Goal: Task Accomplishment & Management: Use online tool/utility

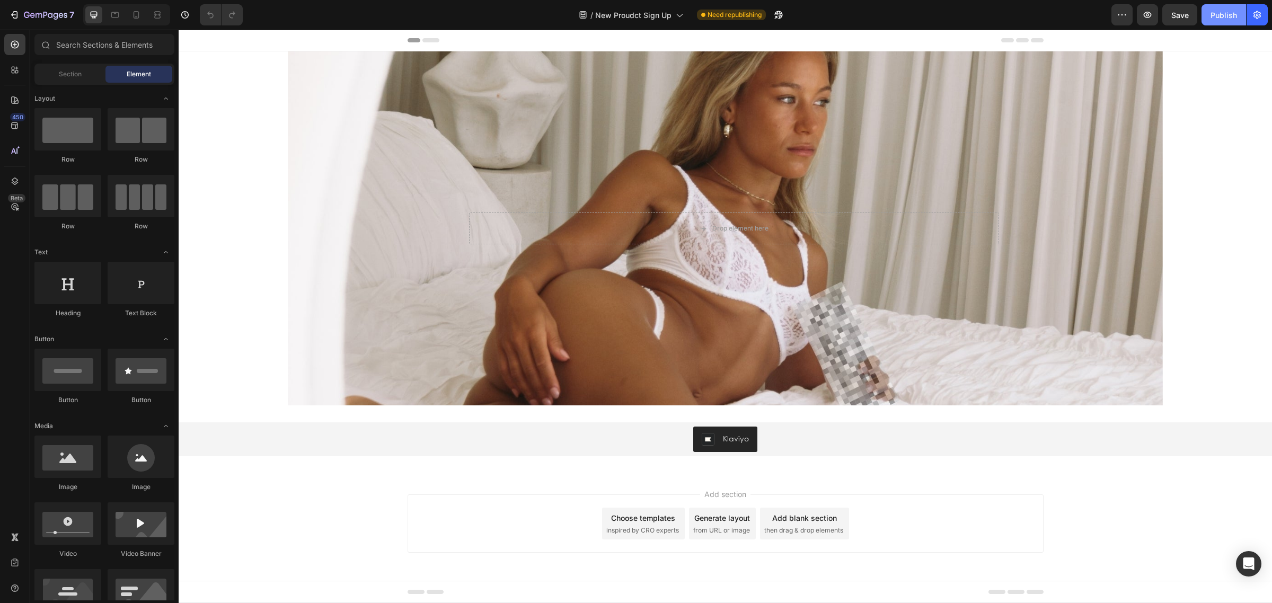
click at [1219, 20] on div "Publish" at bounding box center [1223, 15] width 26 height 11
drag, startPoint x: 136, startPoint y: 11, endPoint x: 173, endPoint y: 16, distance: 37.5
click at [135, 11] on icon at bounding box center [136, 15] width 11 height 11
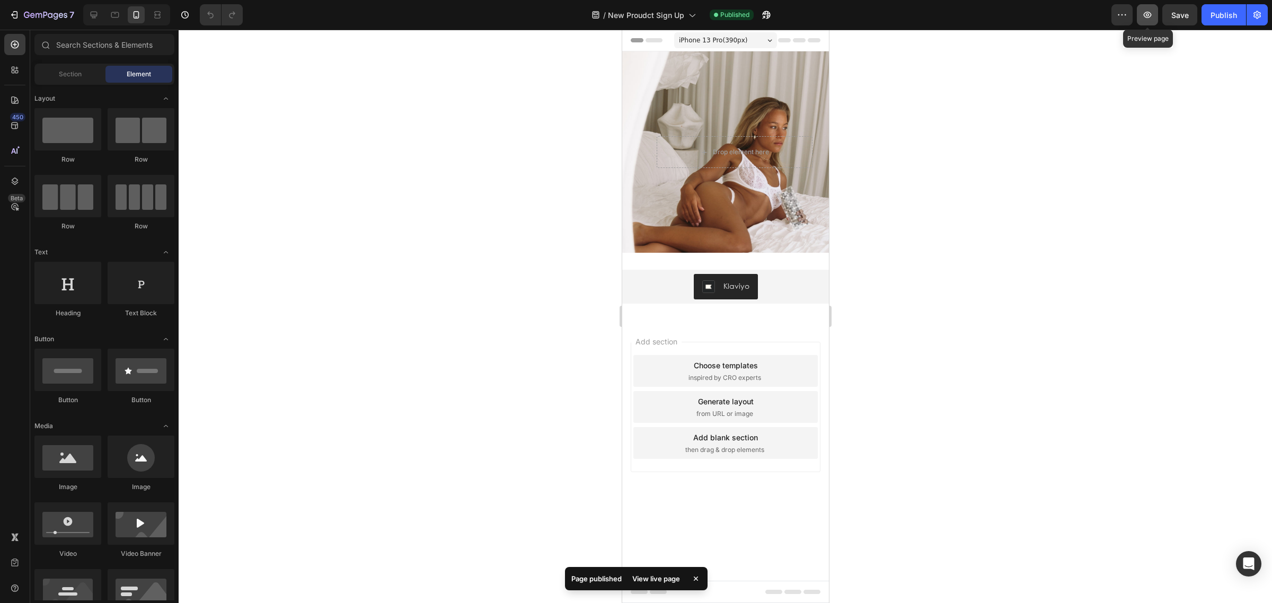
click at [1150, 12] on icon "button" at bounding box center [1147, 15] width 11 height 11
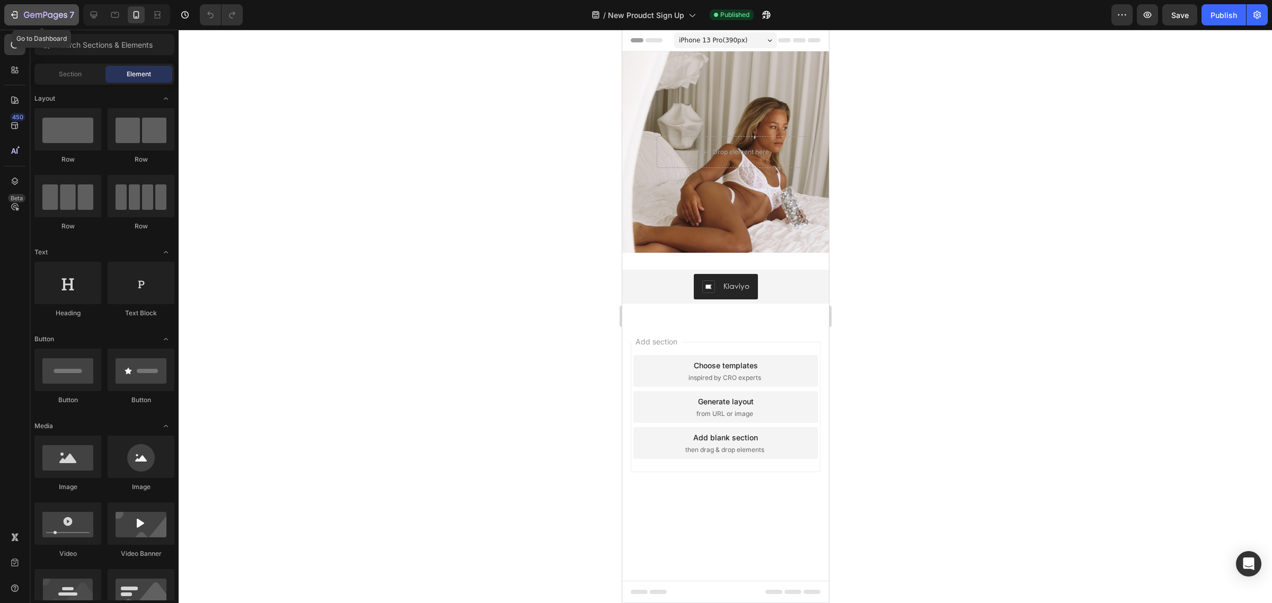
click at [21, 11] on div "7" at bounding box center [41, 14] width 65 height 13
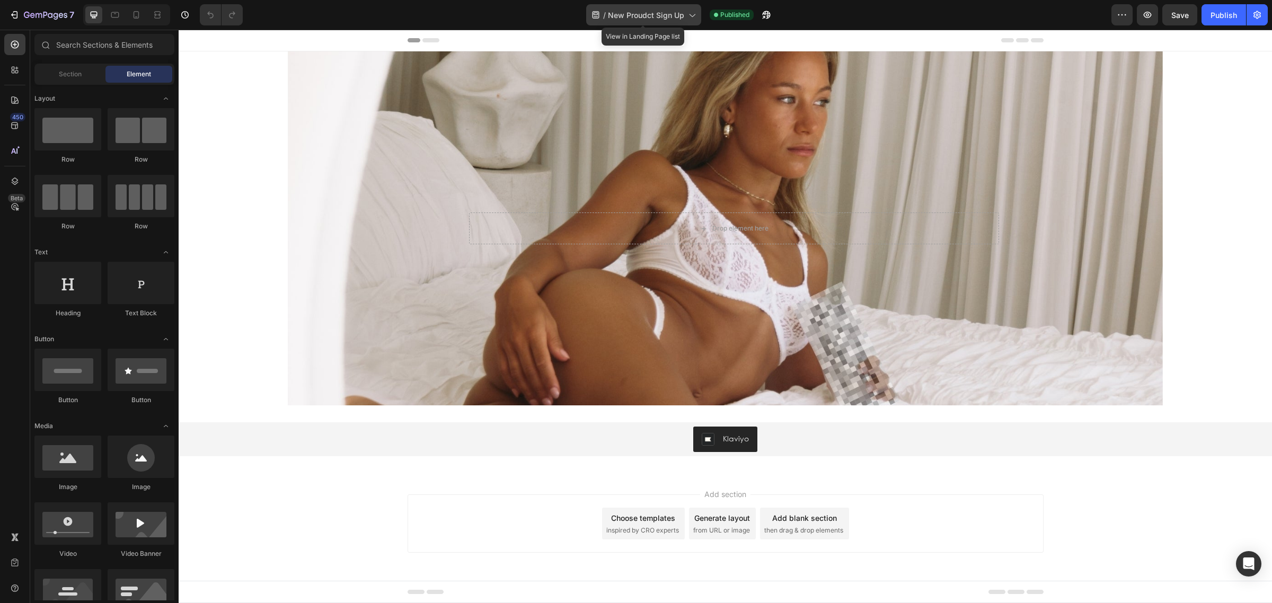
click at [668, 19] on span "New Proudct Sign Up" at bounding box center [646, 15] width 76 height 11
click at [11, 14] on icon "button" at bounding box center [14, 15] width 11 height 11
